Goal: Transaction & Acquisition: Purchase product/service

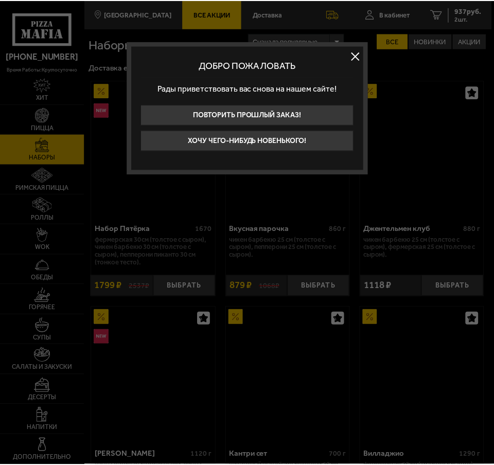
scroll to position [1581, 0]
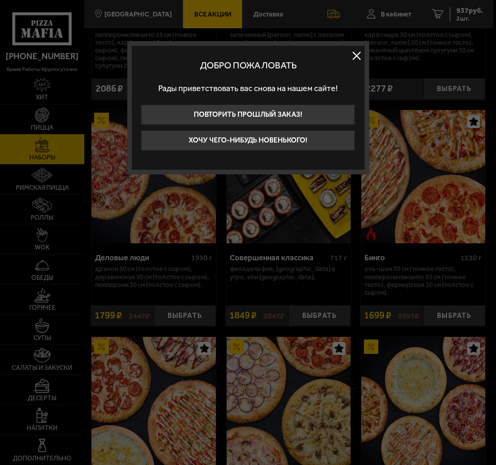
click at [356, 54] on button at bounding box center [356, 55] width 15 height 15
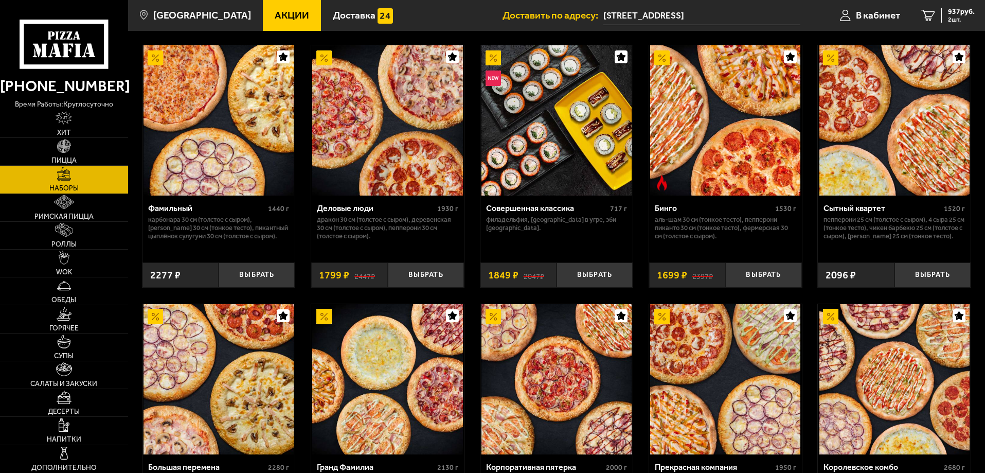
scroll to position [1040, 0]
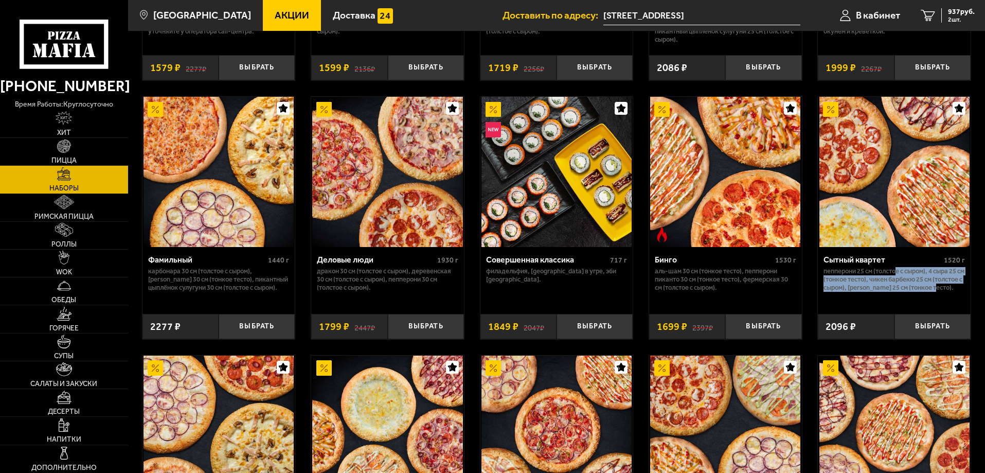
drag, startPoint x: 898, startPoint y: 274, endPoint x: 950, endPoint y: 299, distance: 58.2
click at [496, 292] on p "Пепперони 25 см (толстое с сыром), 4 сыра 25 см (тонкое тесто), Чикен Барбекю 2…" at bounding box center [893, 279] width 141 height 25
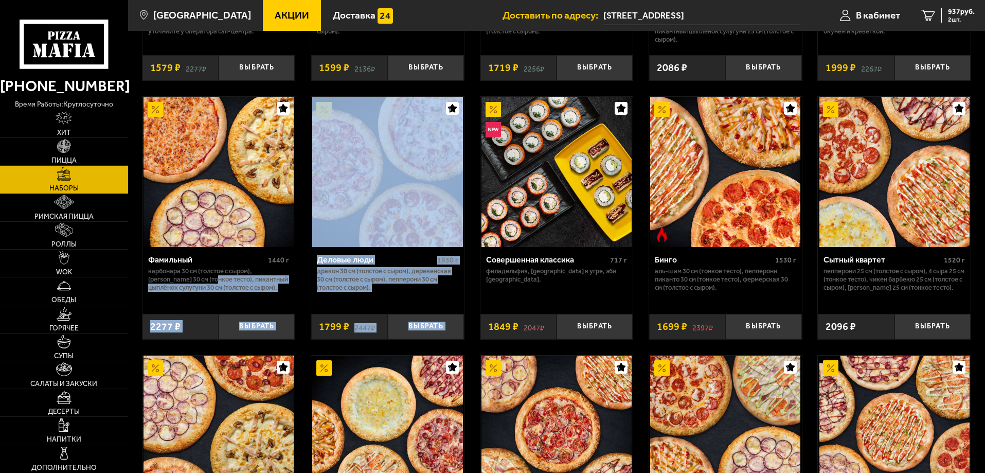
drag, startPoint x: 190, startPoint y: 282, endPoint x: 312, endPoint y: 323, distance: 128.6
click at [231, 290] on p "Карбонара 30 см (толстое с сыром), [PERSON_NAME] 30 см (тонкое тесто), Пикантны…" at bounding box center [218, 279] width 141 height 25
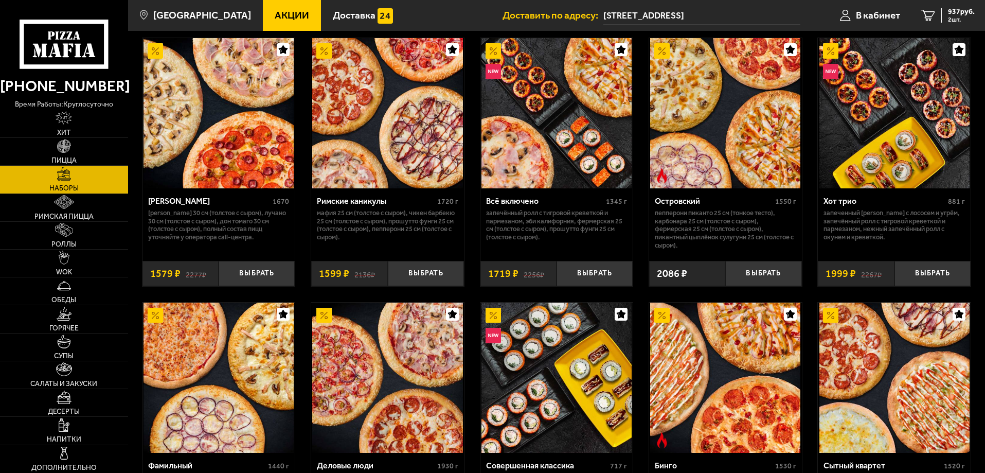
scroll to position [783, 0]
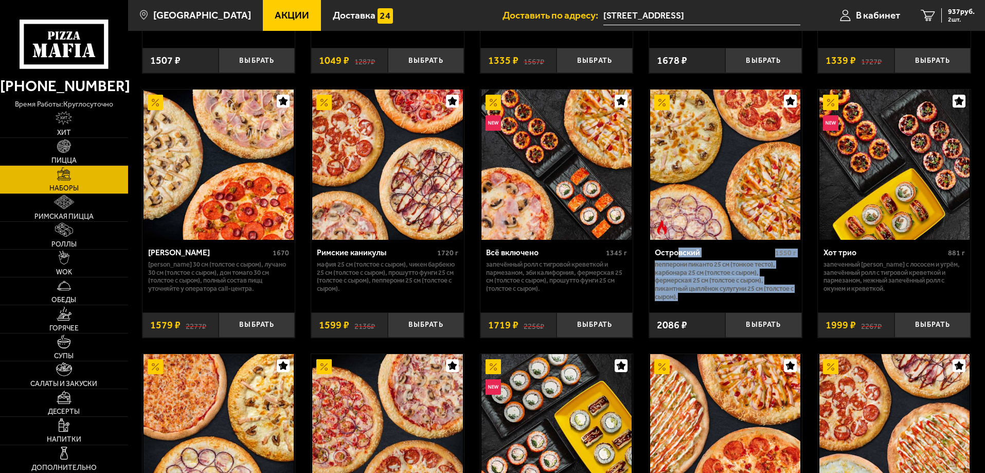
drag, startPoint x: 678, startPoint y: 262, endPoint x: 706, endPoint y: 296, distance: 43.5
click at [496, 296] on div "Островский 1550 г Пепперони Пиканто 25 см (тонкое тесто), Карбонара 25 см (толс…" at bounding box center [725, 272] width 153 height 65
click at [496, 310] on div "Островский 1550 г Пепперони Пиканто 25 см (тонкое тесто), Карбонара 25 см (толс…" at bounding box center [725, 289] width 153 height 98
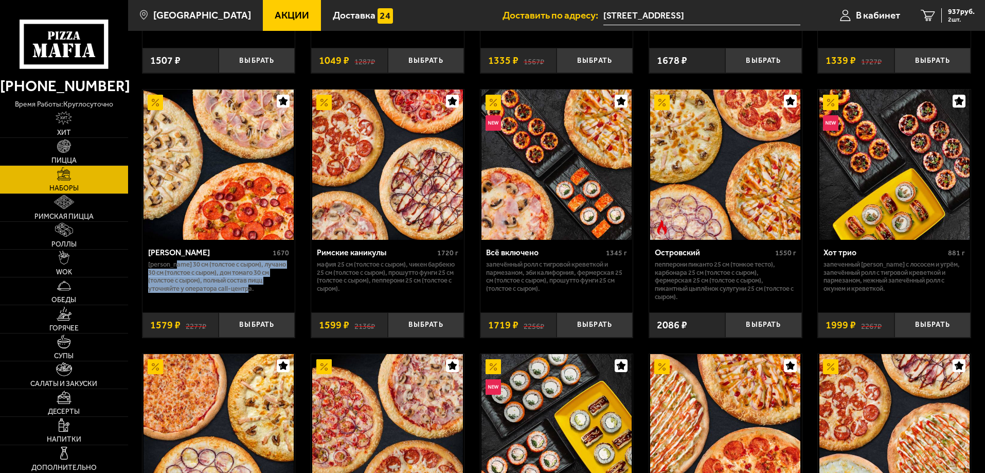
drag, startPoint x: 177, startPoint y: 268, endPoint x: 247, endPoint y: 290, distance: 73.8
click at [247, 290] on p "[PERSON_NAME] 30 см (толстое с сыром), Лучано 30 см (толстое с сыром), Дон Тома…" at bounding box center [218, 276] width 141 height 33
click at [354, 276] on p "Мафия 25 см (толстое с сыром), Чикен Барбекю 25 см (толстое с сыром), Прошутто …" at bounding box center [387, 276] width 141 height 33
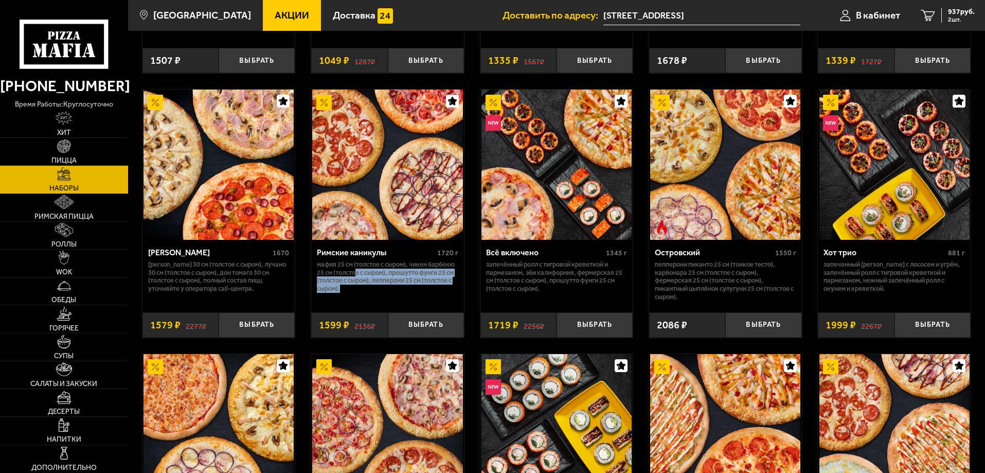
drag, startPoint x: 355, startPoint y: 274, endPoint x: 418, endPoint y: 295, distance: 65.7
click at [418, 293] on p "Мафия 25 см (толстое с сыром), Чикен Барбекю 25 см (толстое с сыром), Прошутто …" at bounding box center [387, 276] width 141 height 33
click at [371, 281] on p "Мафия 25 см (толстое с сыром), Чикен Барбекю 25 см (толстое с сыром), Прошутто …" at bounding box center [387, 276] width 141 height 33
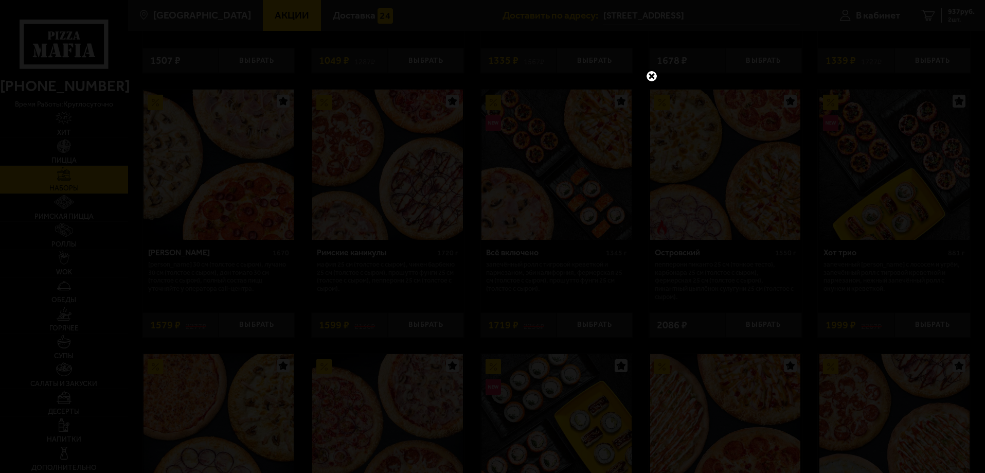
click at [496, 79] on link at bounding box center [651, 75] width 13 height 13
